Goal: Ask a question: Seek information or help from site administrators or community

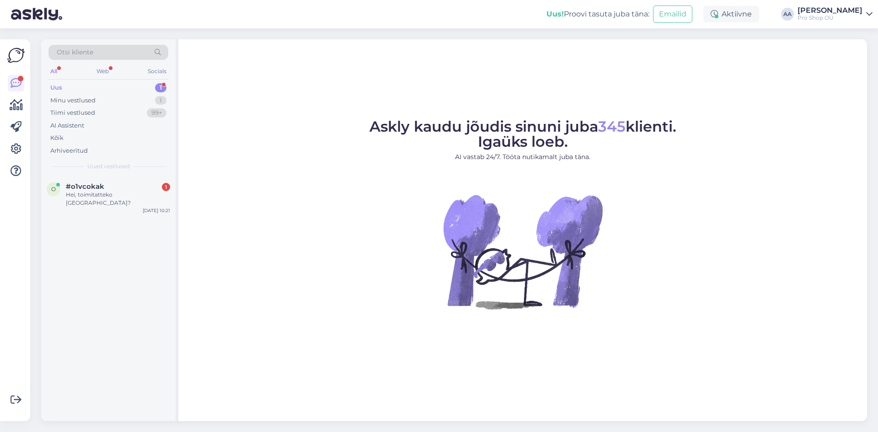
click at [59, 86] on div "Uus" at bounding box center [56, 87] width 12 height 9
click at [96, 197] on div "Hei, toimitatteko [GEOGRAPHIC_DATA]?" at bounding box center [118, 199] width 104 height 16
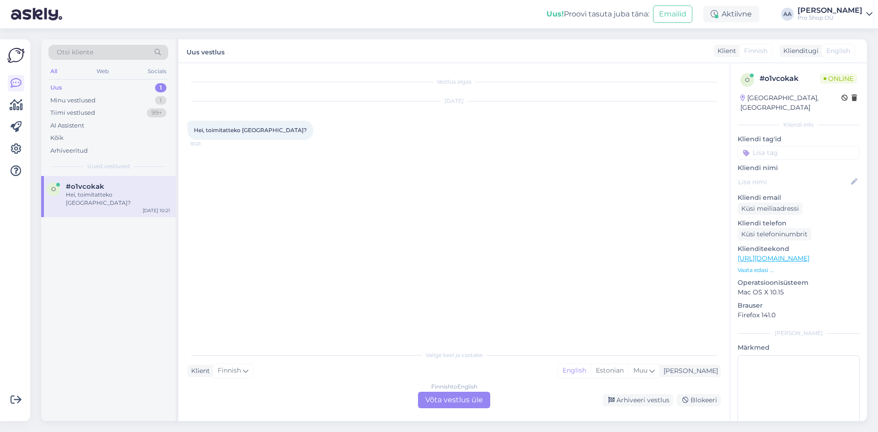
click at [455, 404] on div "Finnish to English Võta vestlus üle" at bounding box center [454, 400] width 72 height 16
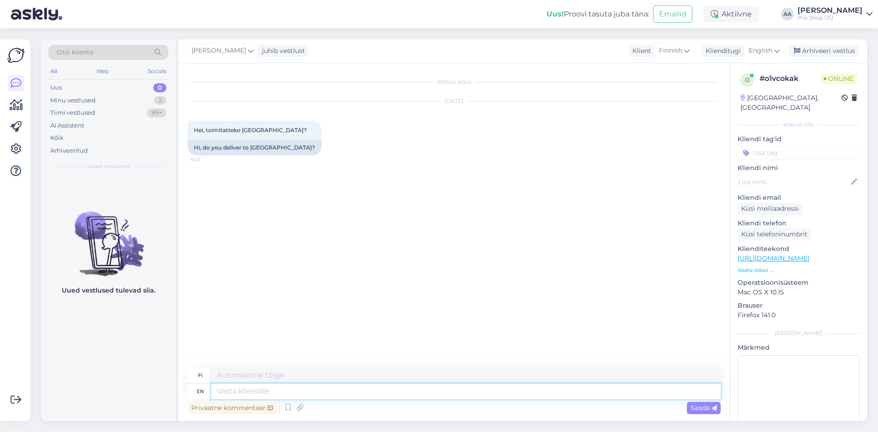
click at [260, 394] on textarea at bounding box center [466, 392] width 510 height 16
type textarea "Tere"
type textarea "[PERSON_NAME]"
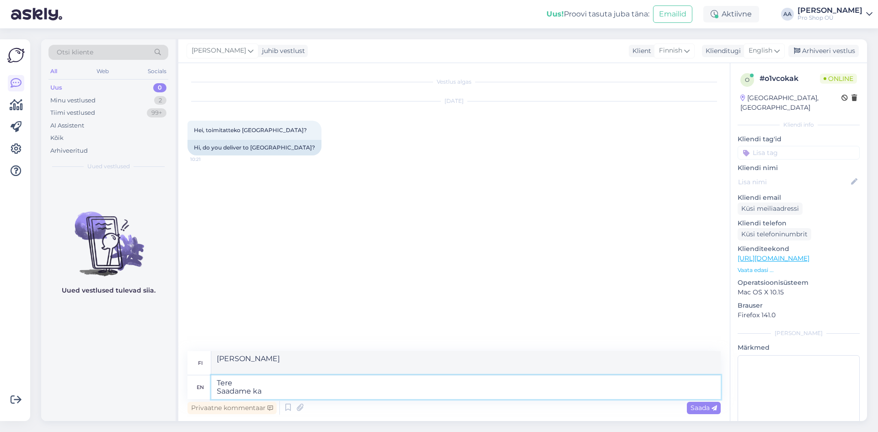
type textarea "Tere Saadame ka"
type textarea "[PERSON_NAME] ka soome"
type textarea "[PERSON_NAME]"
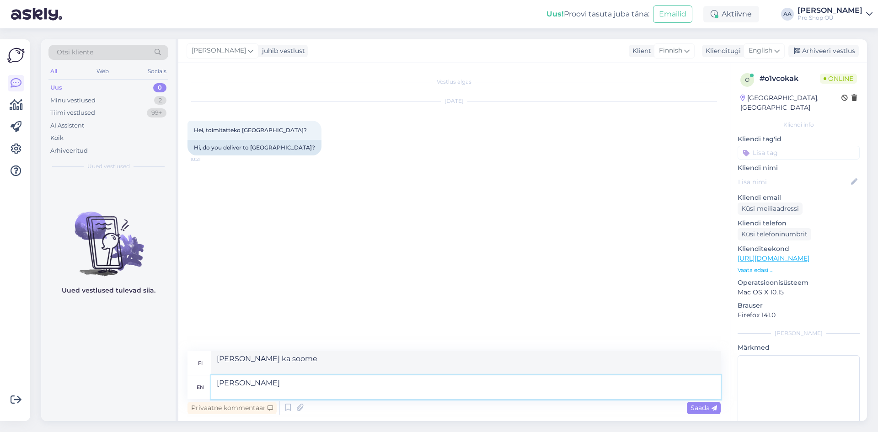
type textarea "Tere Saadame ka"
type textarea "Tere Saa"
type textarea "[PERSON_NAME]"
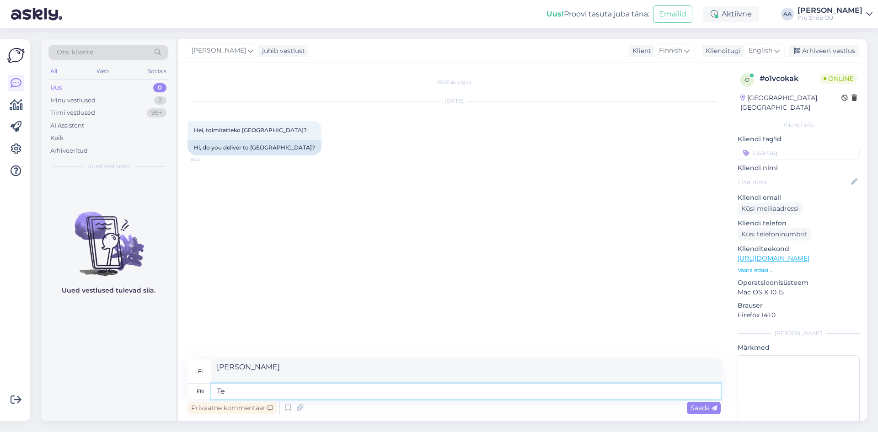
type textarea "T"
type textarea "Hi"
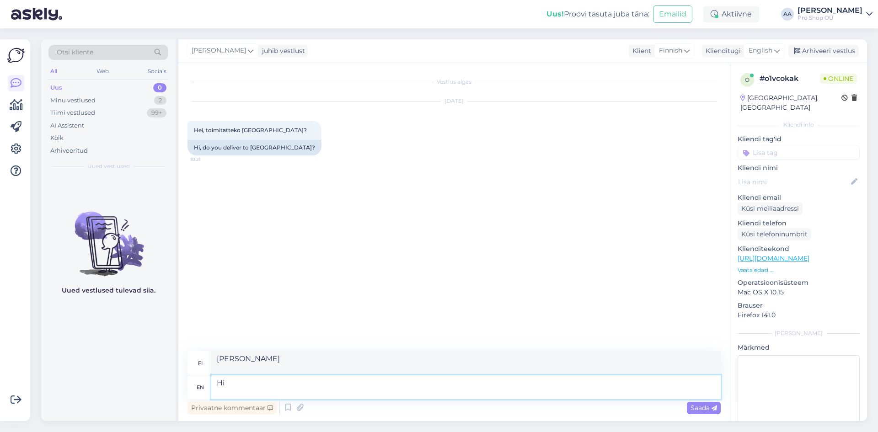
type textarea "Hei"
type textarea "Hi Yes"
type textarea "Hei Kyllä"
type textarea "Hi Yes we"
type textarea "Hei Kyllä me"
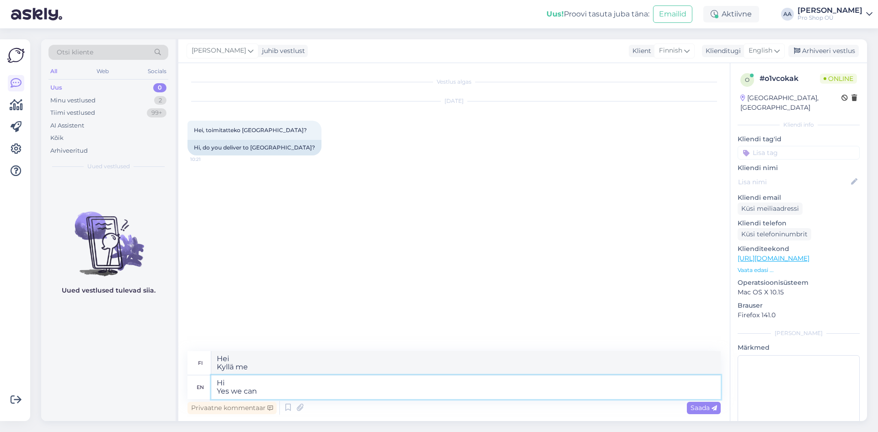
type textarea "Hi Yes we can"
type textarea "Hei Kyllä me voimme"
type textarea "Hi Yes we can send"
type textarea "Hei Kyllä, voimme lähettää"
type textarea "Hi Yes we can send also"
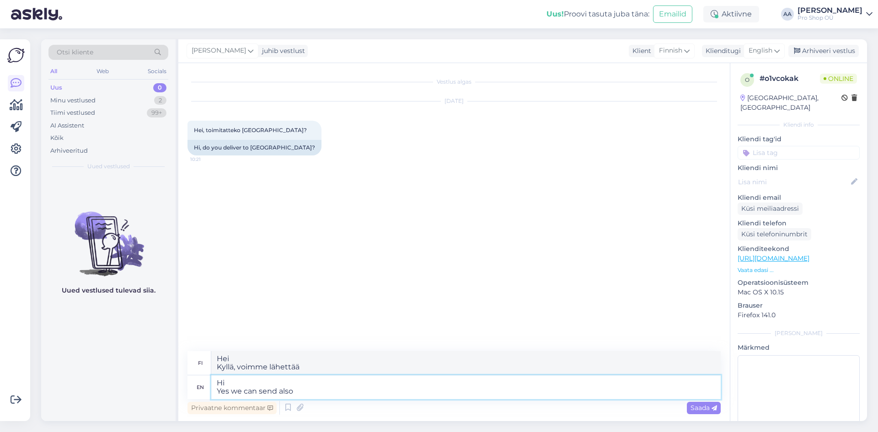
type textarea "Hei Kyllä, voimme lähettää myös"
type textarea "Hi Yes we can send also to"
type textarea "Hei Kyllä, voimme lähettää myös osoitteeseen"
type textarea "Hi Yes we can send also to [GEOGRAPHIC_DATA]"
type textarea "Hei Kyllä, voimme lähettää myös [GEOGRAPHIC_DATA]"
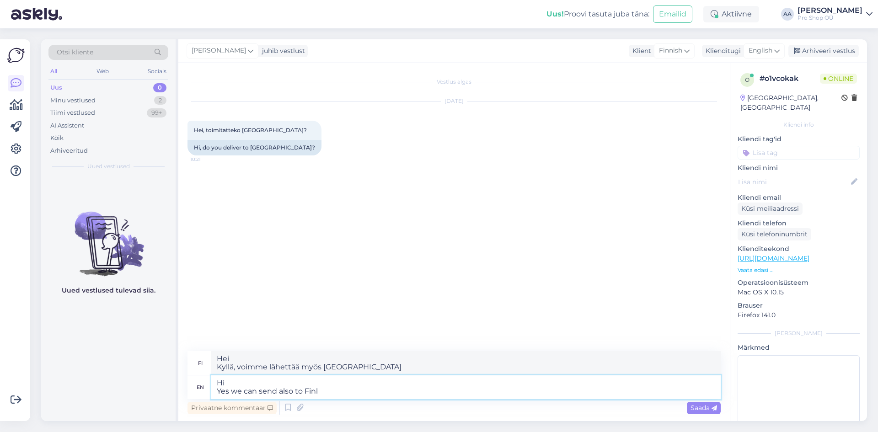
type textarea "Hi Yes we can send also to Fin"
type textarea "Hei Kyllä, voimme lähettää myös Finiin"
type textarea "Hi Yes we can send also to [GEOGRAPHIC_DATA]"
type textarea "Hei Kyllä, voimme lähettää myös [GEOGRAPHIC_DATA]"
type textarea "Hi Yes we can send also to [GEOGRAPHIC_DATA]"
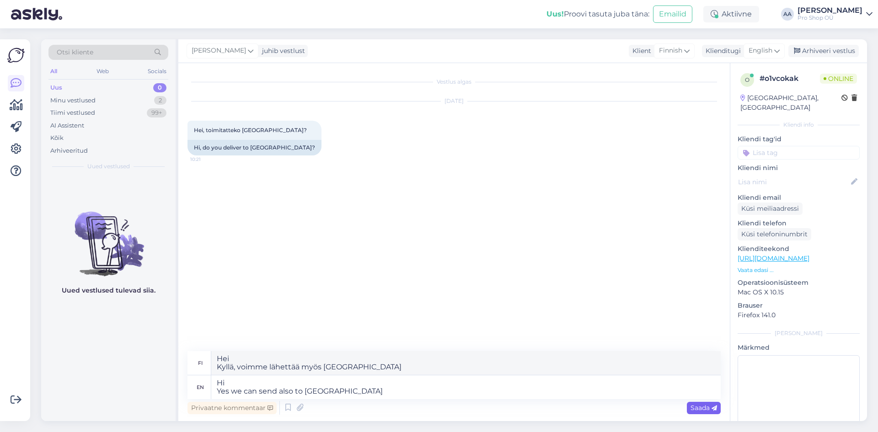
click at [704, 406] on span "Saada" at bounding box center [704, 408] width 27 height 8
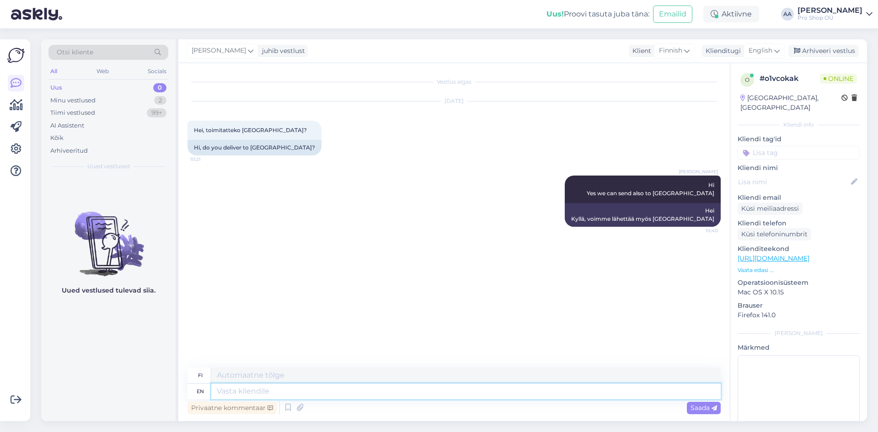
click at [257, 389] on textarea at bounding box center [466, 392] width 510 height 16
type textarea "But"
type textarea "Mutta"
type textarea "But You"
type textarea "Mutta sinä"
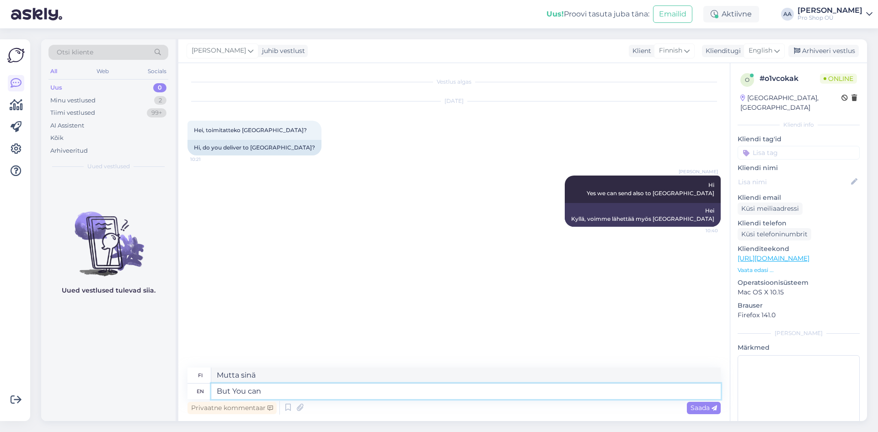
type textarea "But You can n"
type textarea "Mutta [PERSON_NAME]"
type textarea "But You can not m"
type textarea "Mutta et voi"
type textarea "But You can not make"
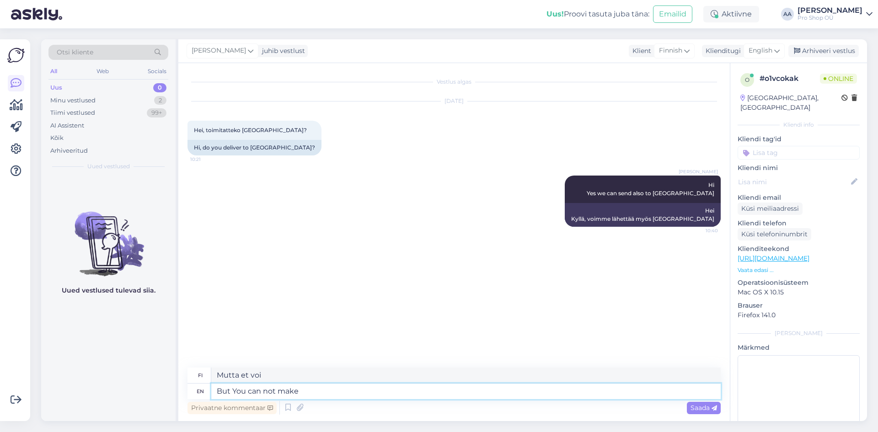
type textarea "Mutta et voi tehdä"
type textarea "But You can not make order i"
type textarea "Mutta et voi tehdä tilausta"
type textarea "But You can not make order in our"
type textarea "Mutta et voi tehdä tilausta meillä"
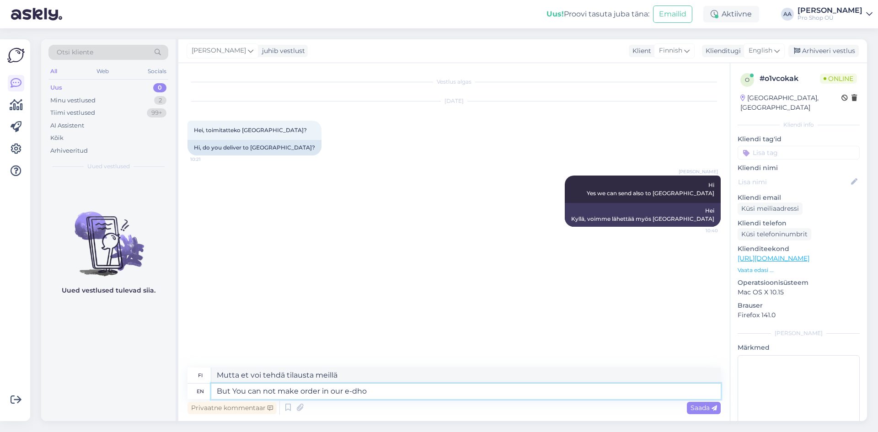
type textarea "But You can not make order in our e-dhop"
type textarea "Mutta et voi tehdä tilausta verkkokaupastamme"
type textarea "But You can not make order in our e-shop"
click at [714, 408] on icon at bounding box center [714, 408] width 5 height 5
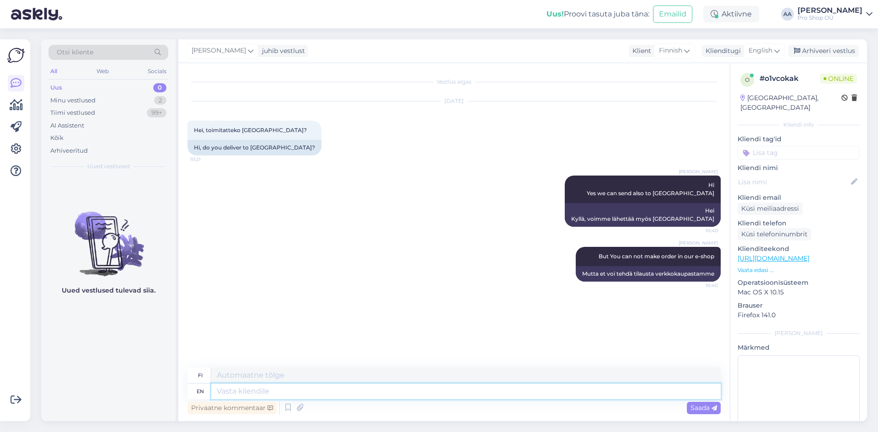
click at [285, 394] on textarea at bounding box center [466, 392] width 510 height 16
type textarea "in"
type textarea "sisään"
type textarea "in this"
type textarea "tässä"
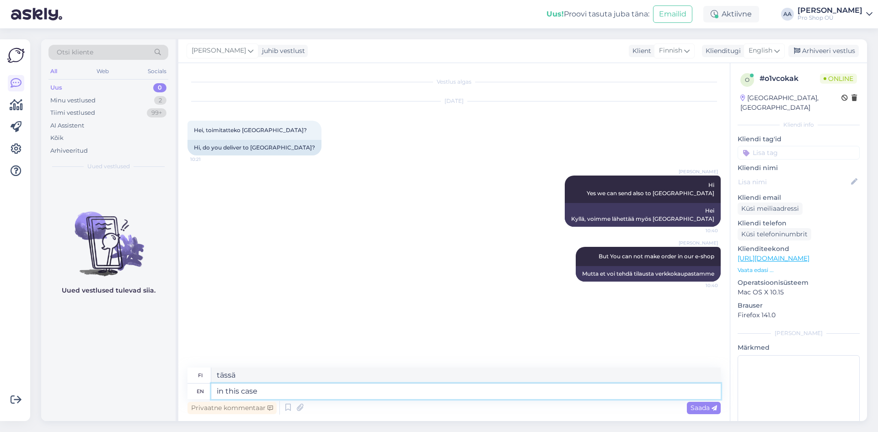
type textarea "in this case"
type textarea "tässä tapauksessa"
type textarea "in this case please s"
type textarea "tässä tapauksessa ole hyvä"
type textarea "in this case please send"
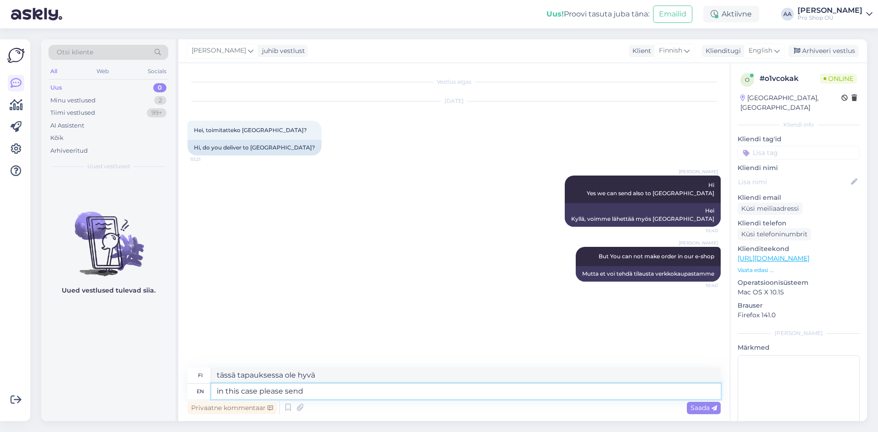
type textarea "lähetä tässä tapauksessa"
type textarea "in this case please send Your wishes"
type textarea "Lähetä tässä tapauksessa toiveesi"
type textarea "in this case please send Your wishes via"
type textarea "Lähetä tässä tapauksessa toiveesi kautta"
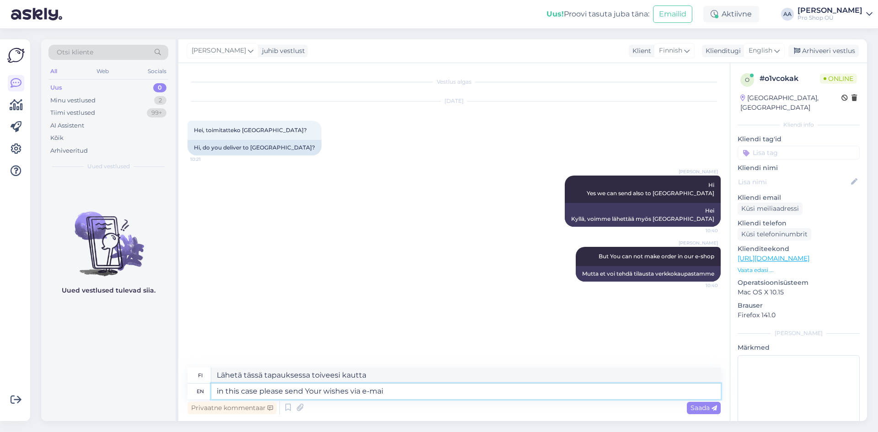
type textarea "in this case please send Your wishes via e-mail"
type textarea "Lähetä tässä tapauksessa toiveesi sähköpostitse"
type textarea "in this case please send Your wishes or shopping cart via e-mail"
type textarea "Lähetä tässä tapauksessa toiveesi tai ostoskorisi sähköpostitse"
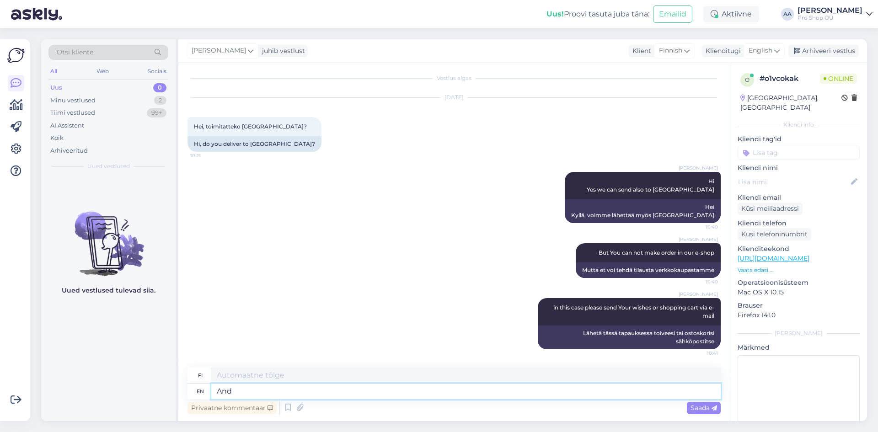
type textarea "And"
type textarea "[PERSON_NAME]"
type textarea "And we"
type textarea "Ja me"
type textarea "And we will"
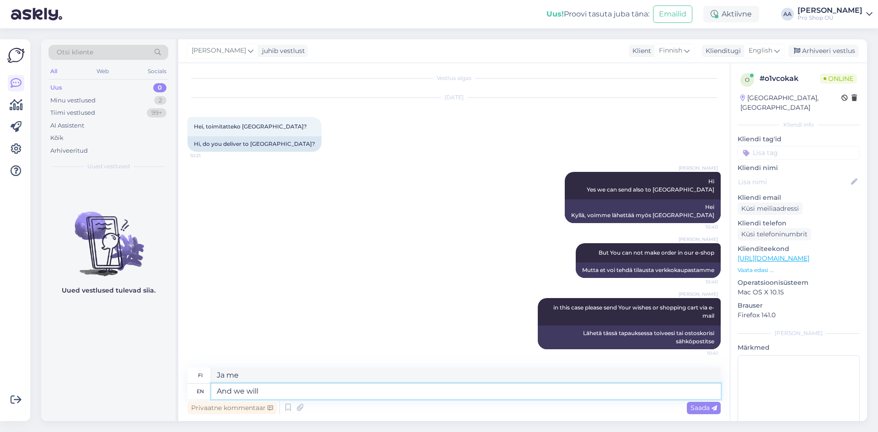
type textarea "Ja me aiomme"
type textarea "And we will send"
type textarea "Ja me lähetämme"
type textarea "And we will send You"
type textarea "Ja me lähetämme sinulle"
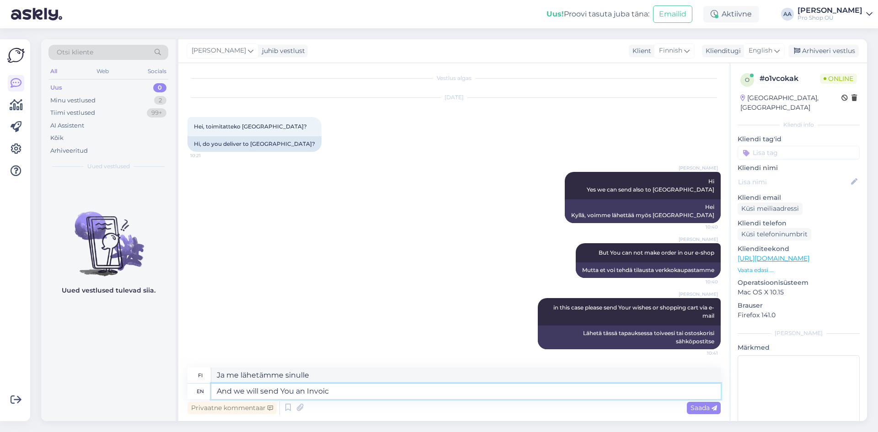
type textarea "And we will send You an Invoice"
type textarea "Ja lähetämme sinulle laskun"
type textarea "And we will send You an Invoice"
click at [707, 412] on div "Saada" at bounding box center [704, 408] width 34 height 12
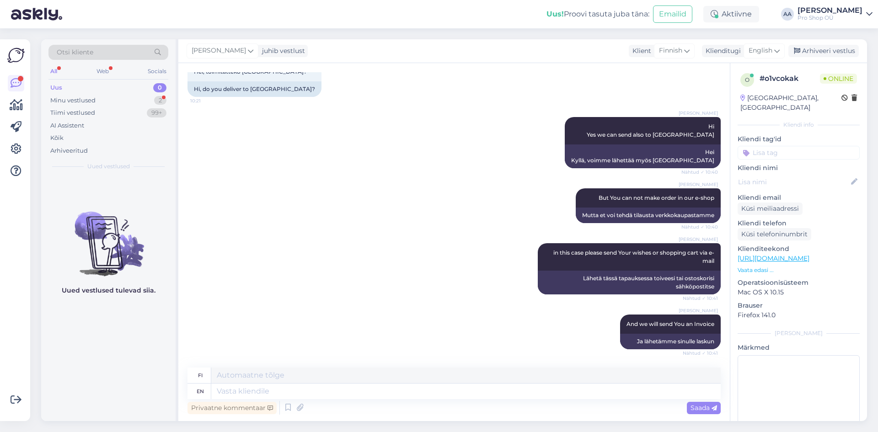
scroll to position [130, 0]
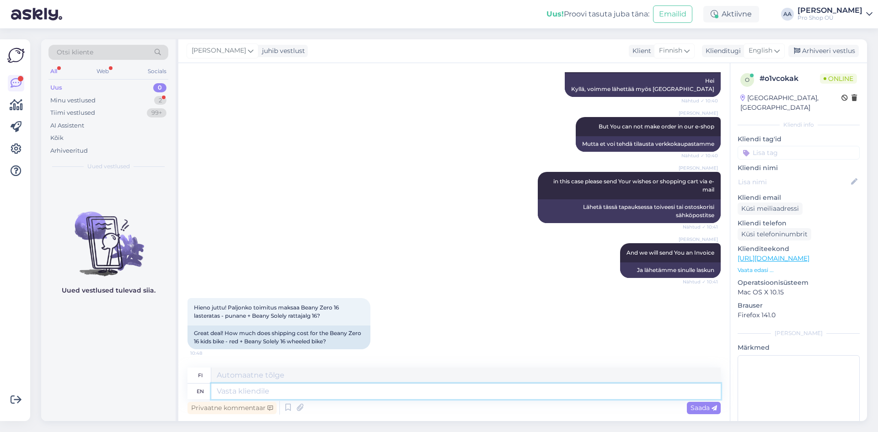
click at [289, 393] on textarea at bounding box center [466, 392] width 510 height 16
type textarea "19"
type textarea "19€"
type textarea "19 €"
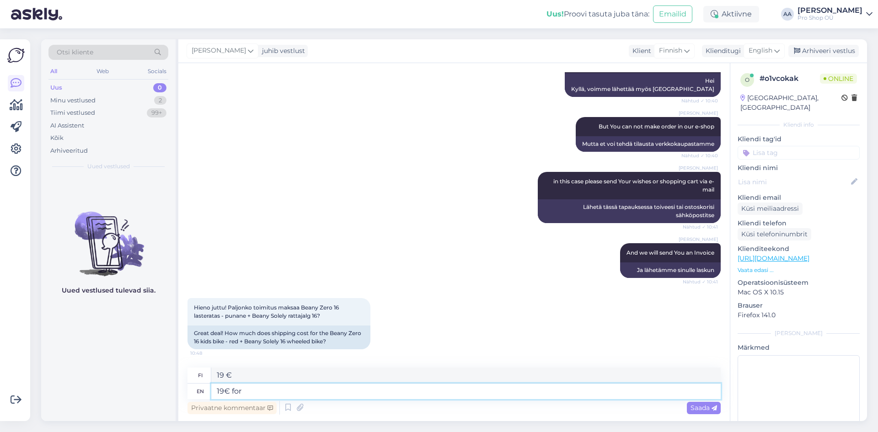
type textarea "19€ for"
type textarea "19 € hintaan"
type textarea "19€ for one"
type textarea "19 € / yhdelle"
type textarea "19€ for one bike"
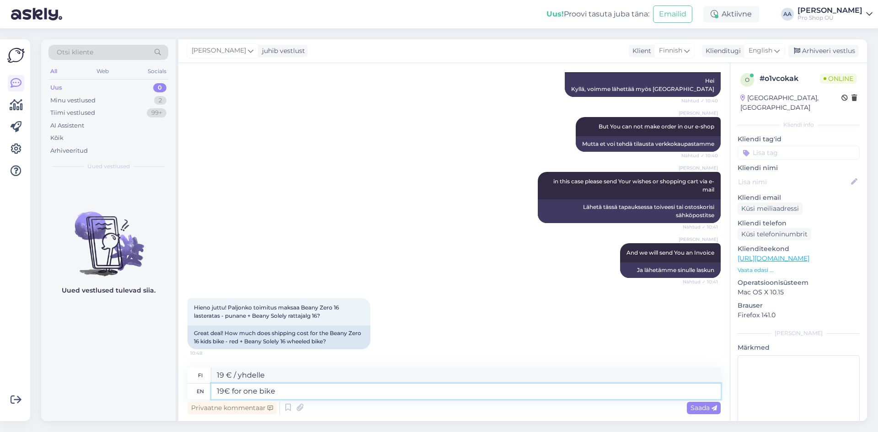
type textarea "19 € yhdeltä pyörältä"
type textarea "shipping is 19€ for one bike"
type textarea "Toimituskulut ovat 19 € per pyörä"
type textarea "shipping is 19€ for one bike"
click at [714, 409] on icon at bounding box center [714, 408] width 5 height 5
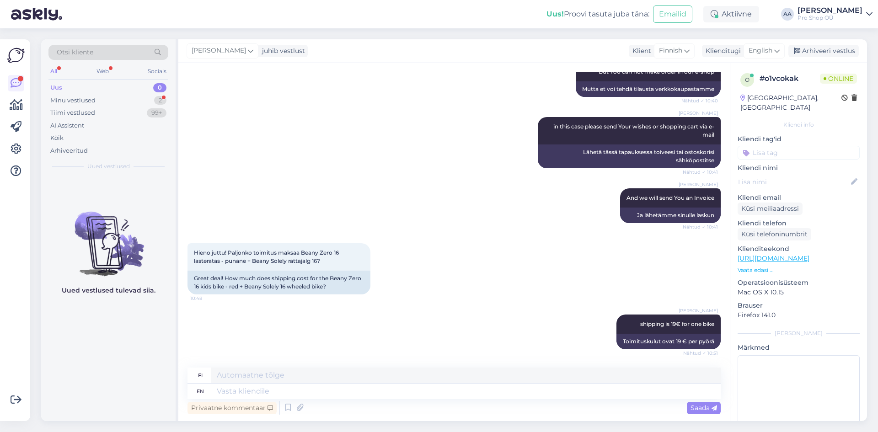
scroll to position [240, 0]
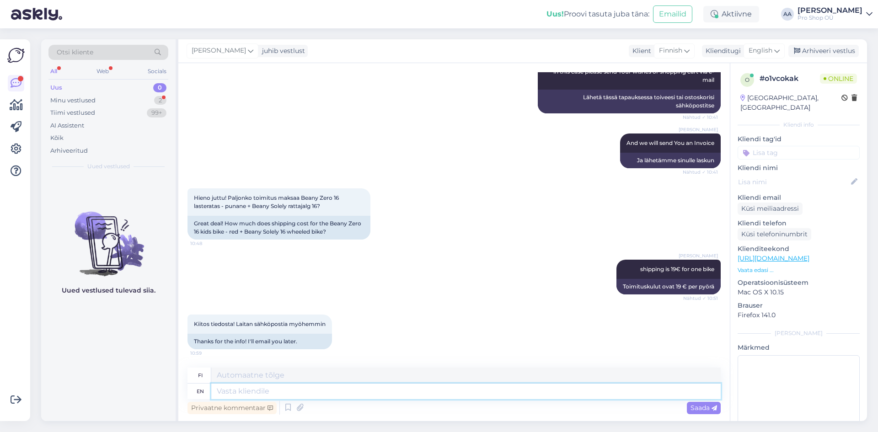
click at [306, 392] on textarea at bounding box center [466, 392] width 510 height 16
type textarea "All"
type textarea "Kaikki"
type textarea "All right"
type textarea "Kunnossa"
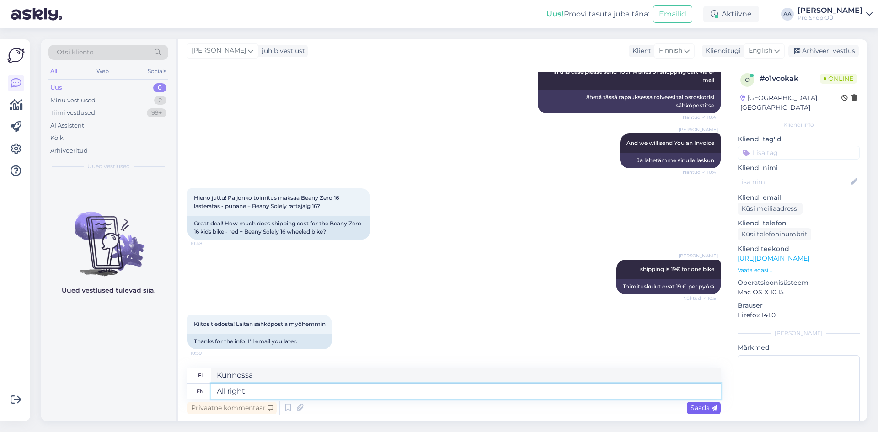
type textarea "All right"
click at [702, 406] on span "Saada" at bounding box center [704, 408] width 27 height 8
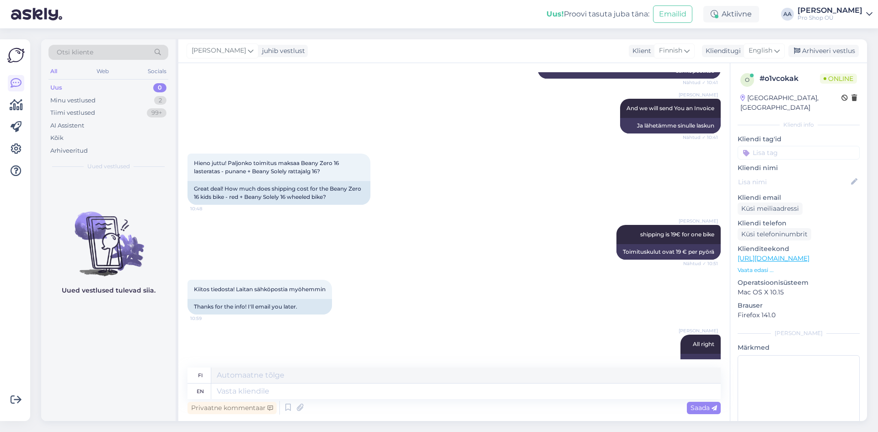
scroll to position [295, 0]
